Goal: Task Accomplishment & Management: Complete application form

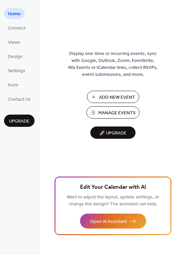
click at [120, 111] on span "Manage Events" at bounding box center [116, 113] width 37 height 7
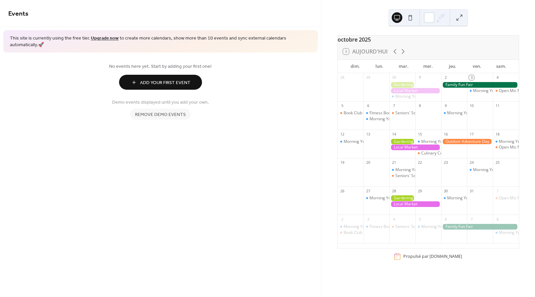
click at [172, 79] on span "Add Your First Event" at bounding box center [165, 82] width 50 height 7
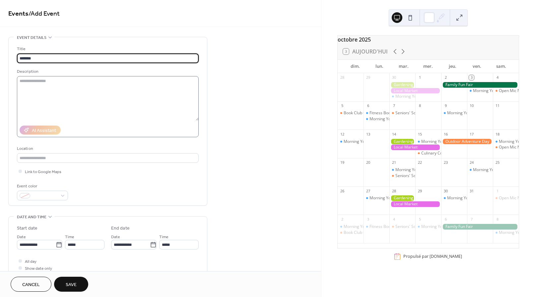
type input "*******"
click at [55, 87] on textarea at bounding box center [108, 98] width 182 height 44
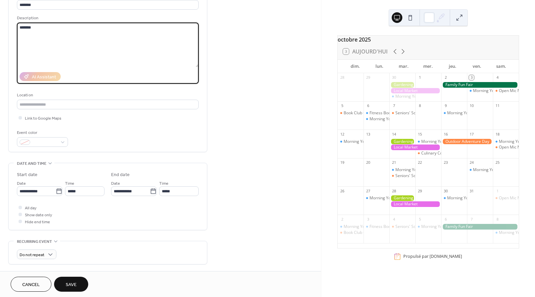
scroll to position [54, 0]
type textarea "******"
click at [72, 283] on span "Save" at bounding box center [71, 284] width 11 height 7
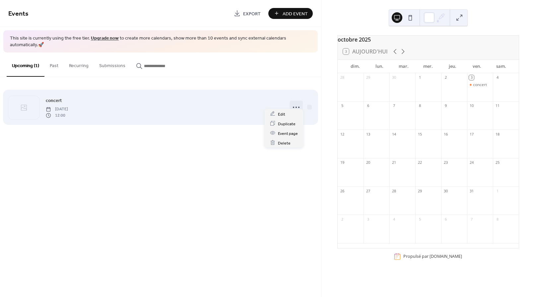
click at [296, 106] on circle at bounding box center [296, 106] width 1 height 1
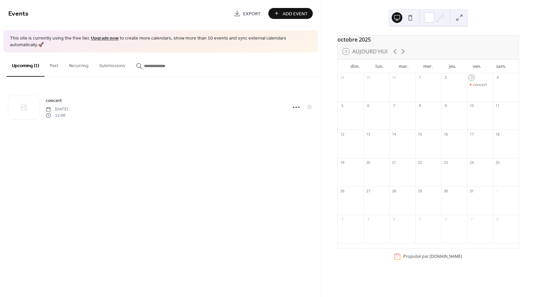
click at [289, 166] on div "Events Export Add Event This site is currently using the free tier. Upgrade now…" at bounding box center [160, 148] width 321 height 297
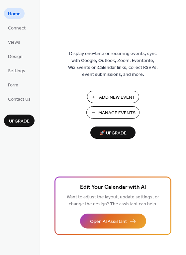
click at [109, 96] on span "Add New Event" at bounding box center [117, 97] width 36 height 7
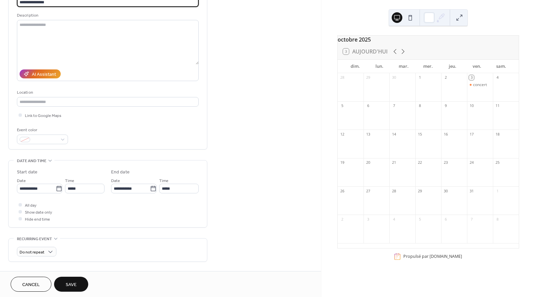
scroll to position [59, 0]
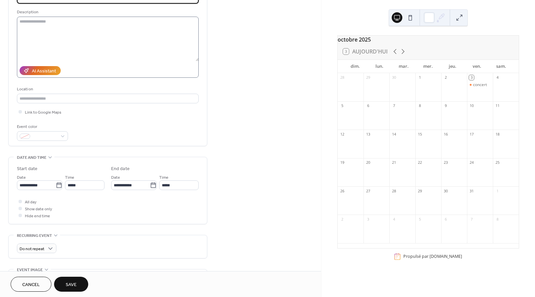
type input "**********"
click at [38, 24] on textarea at bounding box center [108, 39] width 182 height 44
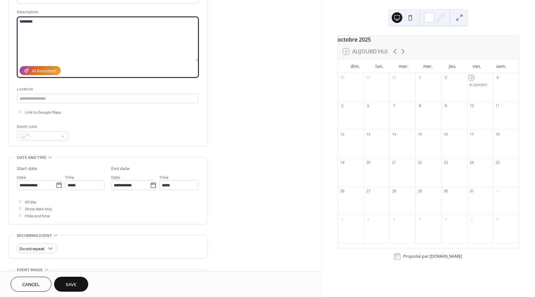
type textarea "********"
click at [68, 284] on span "Save" at bounding box center [71, 284] width 11 height 7
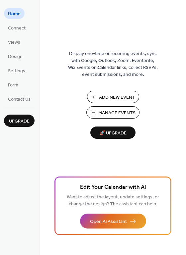
click at [119, 112] on span "Manage Events" at bounding box center [116, 113] width 37 height 7
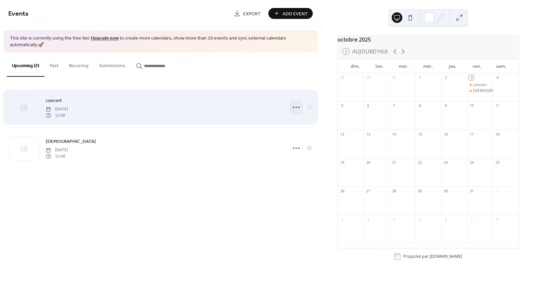
click at [296, 106] on circle at bounding box center [296, 106] width 1 height 1
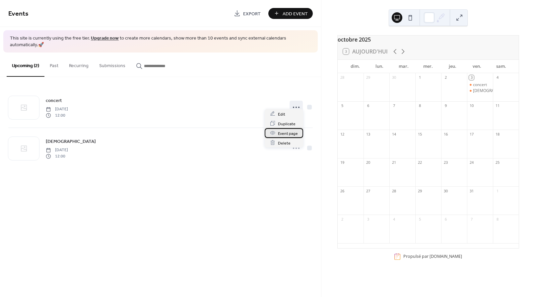
click at [289, 134] on span "Event page" at bounding box center [288, 133] width 20 height 7
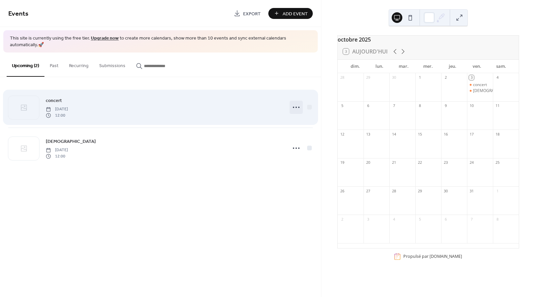
click at [296, 106] on circle at bounding box center [296, 106] width 1 height 1
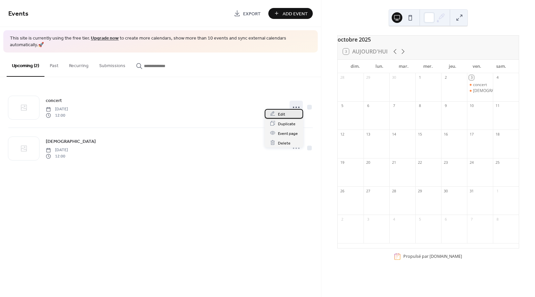
click at [278, 112] on span "Edit" at bounding box center [281, 113] width 7 height 7
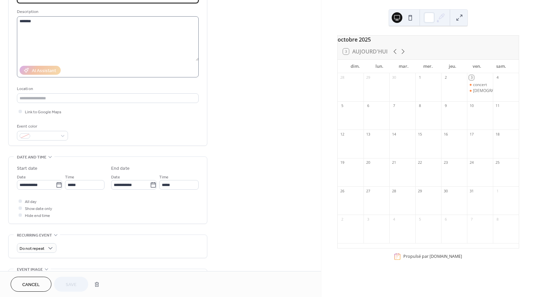
scroll to position [59, 0]
click at [53, 98] on input "text" at bounding box center [108, 99] width 182 height 10
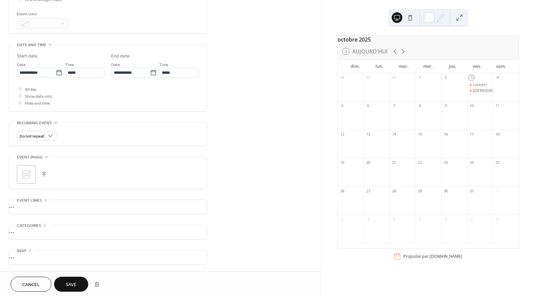
scroll to position [172, 0]
type input "*****"
click at [20, 205] on div "•••" at bounding box center [108, 206] width 198 height 14
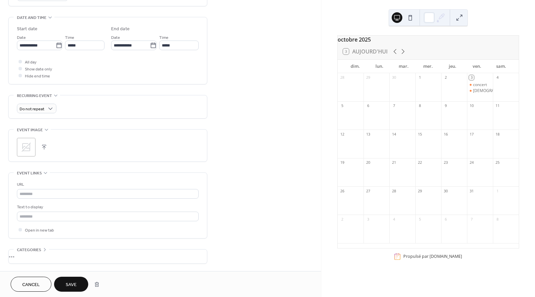
scroll to position [224, 0]
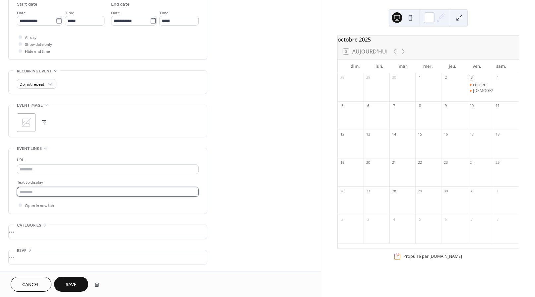
click at [46, 193] on input "text" at bounding box center [108, 192] width 182 height 10
paste input "**********"
type input "**********"
click at [244, 157] on div "**********" at bounding box center [160, 41] width 321 height 457
click at [73, 285] on span "Save" at bounding box center [71, 284] width 11 height 7
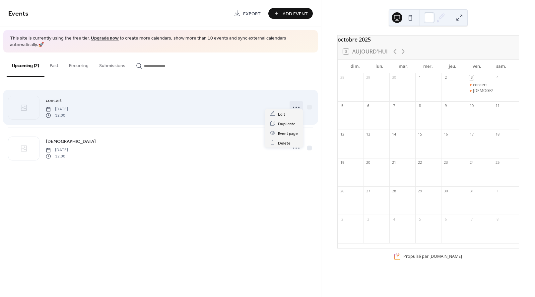
click at [297, 102] on icon at bounding box center [296, 107] width 11 height 11
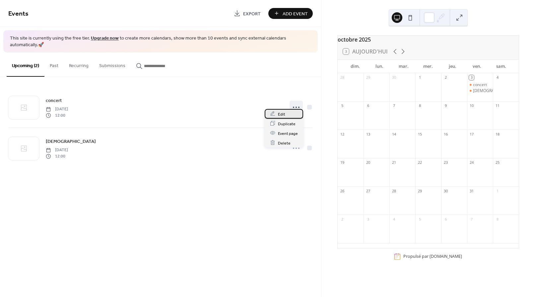
click at [283, 113] on span "Edit" at bounding box center [281, 113] width 7 height 7
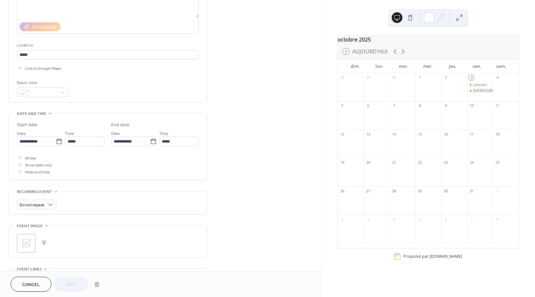
scroll to position [224, 0]
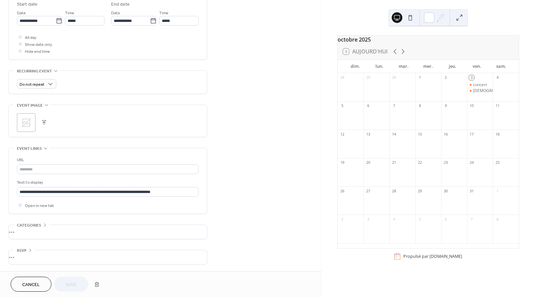
click at [32, 282] on span "Cancel" at bounding box center [31, 284] width 18 height 7
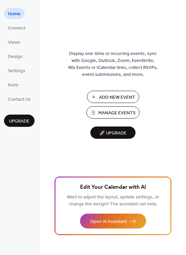
click at [110, 110] on span "Manage Events" at bounding box center [116, 113] width 37 height 7
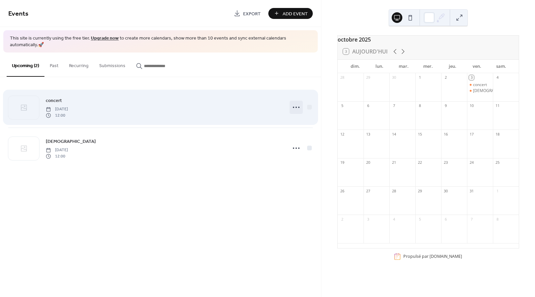
click at [297, 102] on icon at bounding box center [296, 107] width 11 height 11
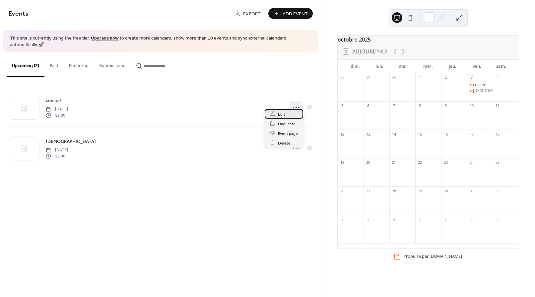
click at [284, 113] on span "Edit" at bounding box center [281, 113] width 7 height 7
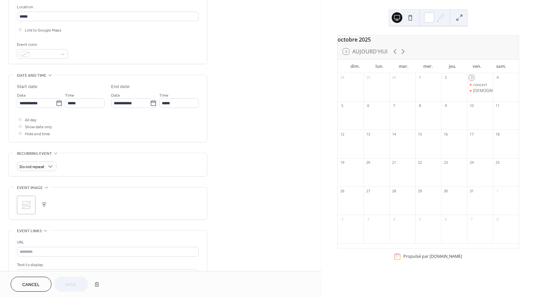
scroll to position [144, 0]
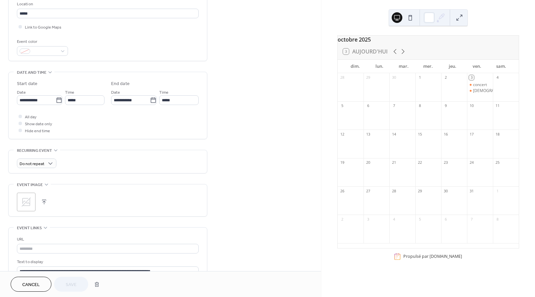
click at [44, 200] on button "button" at bounding box center [43, 201] width 9 height 9
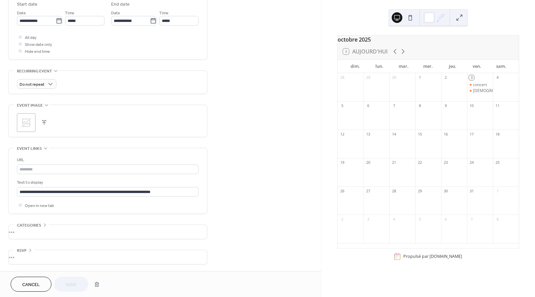
scroll to position [0, 0]
click at [43, 123] on button "button" at bounding box center [43, 122] width 9 height 9
click at [72, 283] on span "Save" at bounding box center [71, 284] width 11 height 7
